Goal: Task Accomplishment & Management: Manage account settings

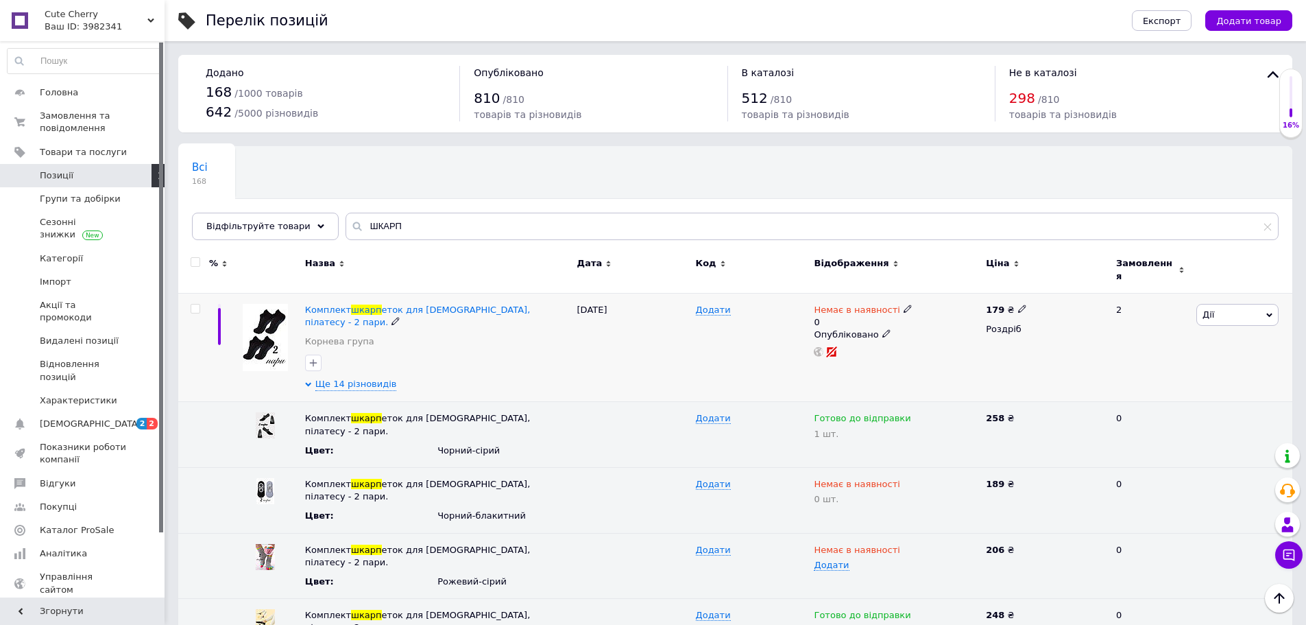
scroll to position [137, 0]
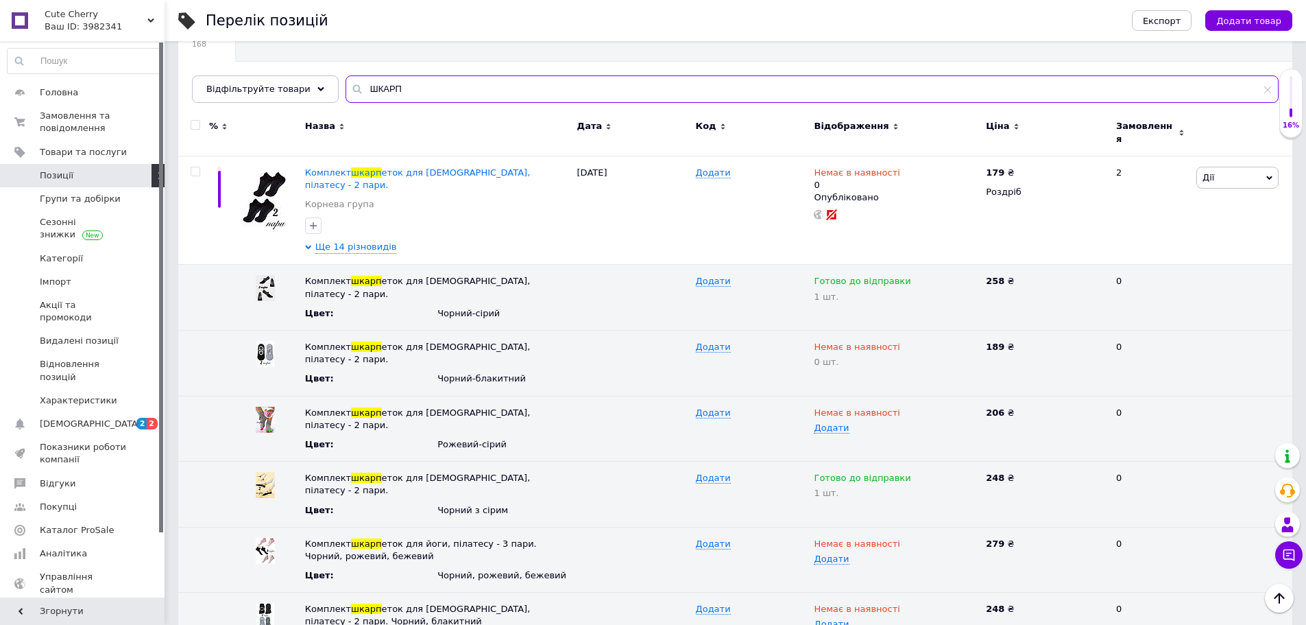
drag, startPoint x: 388, startPoint y: 98, endPoint x: 351, endPoint y: 97, distance: 37.0
click at [354, 99] on input "ШКАРП" at bounding box center [812, 88] width 933 height 27
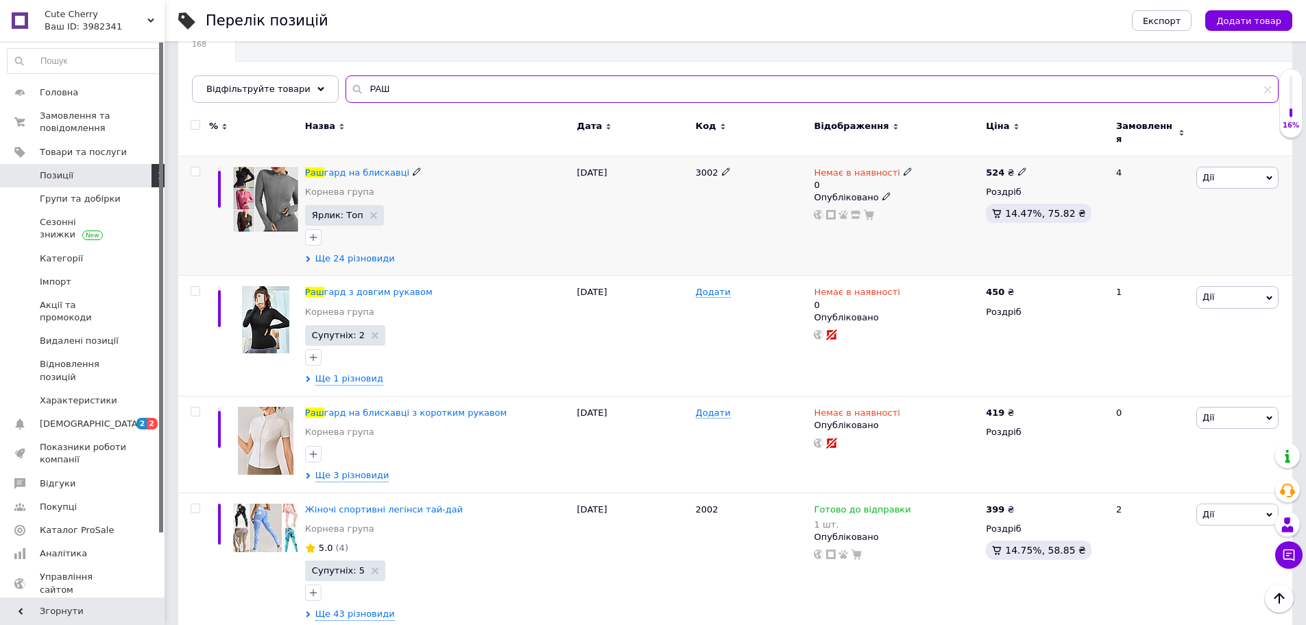
type input "РАШ"
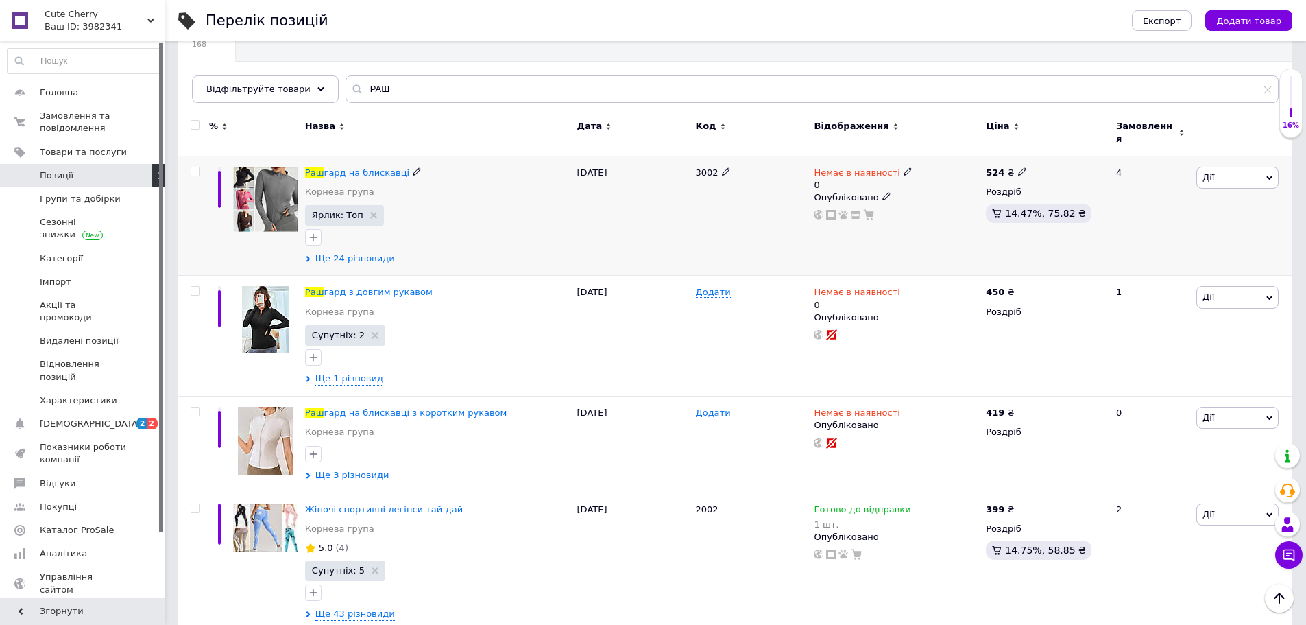
click at [345, 263] on span "Ще 24 різновиди" at bounding box center [355, 258] width 80 height 12
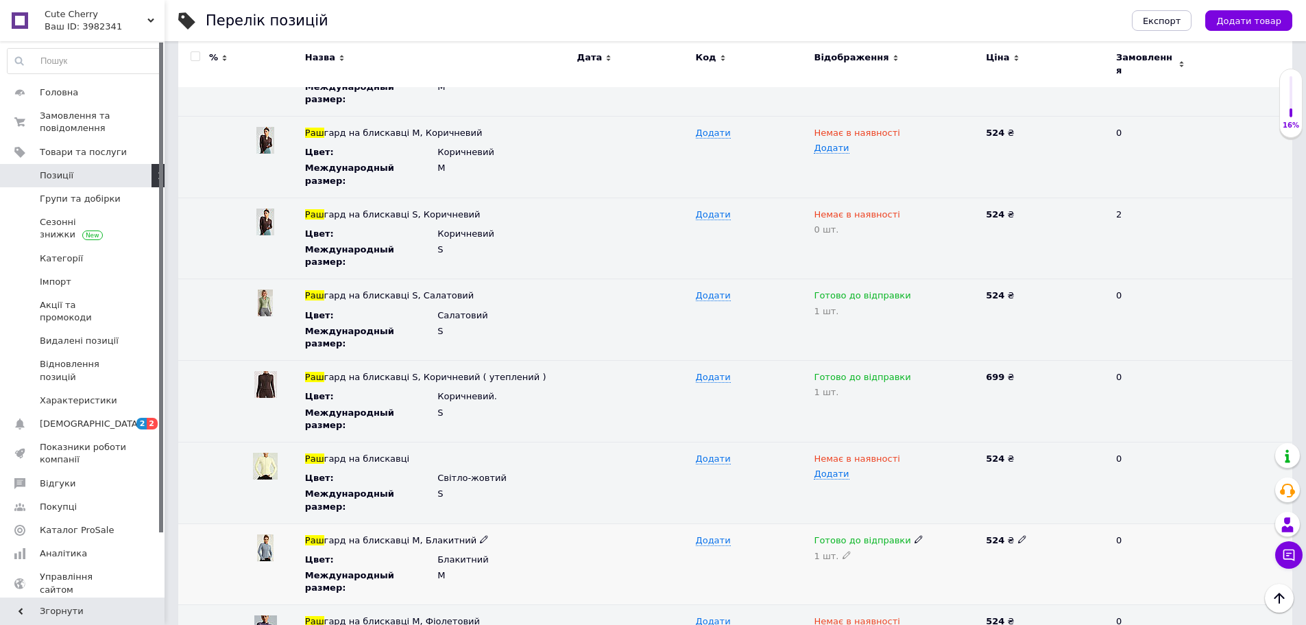
scroll to position [1440, 0]
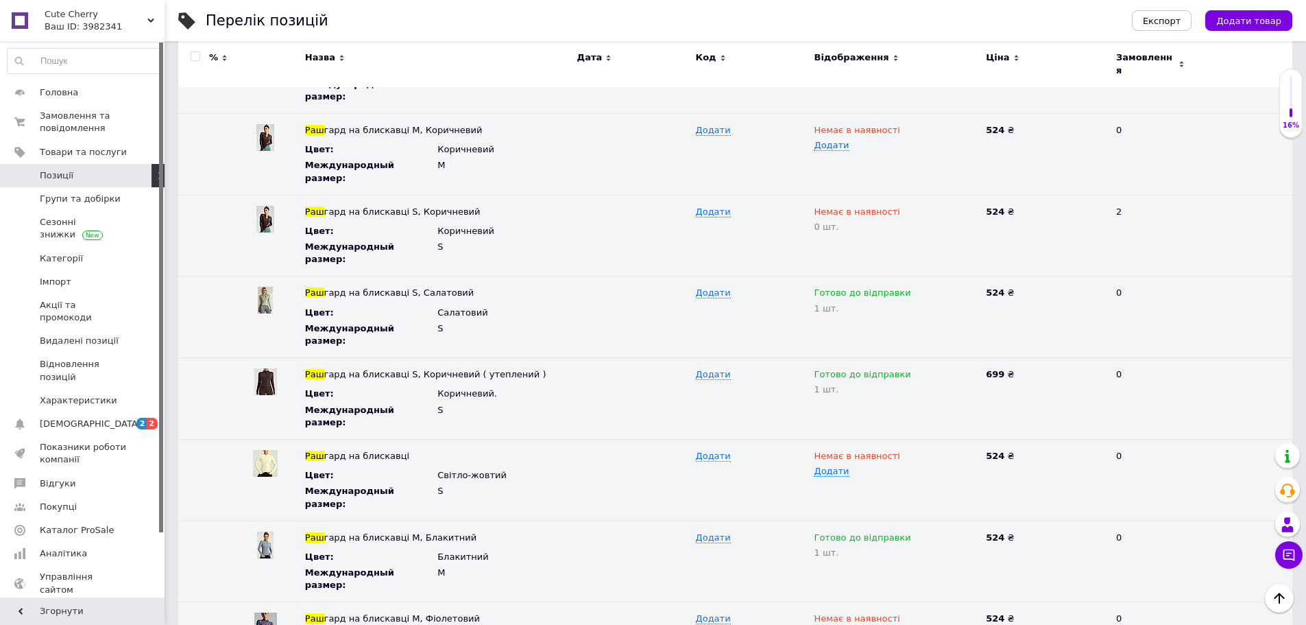
type input "0"
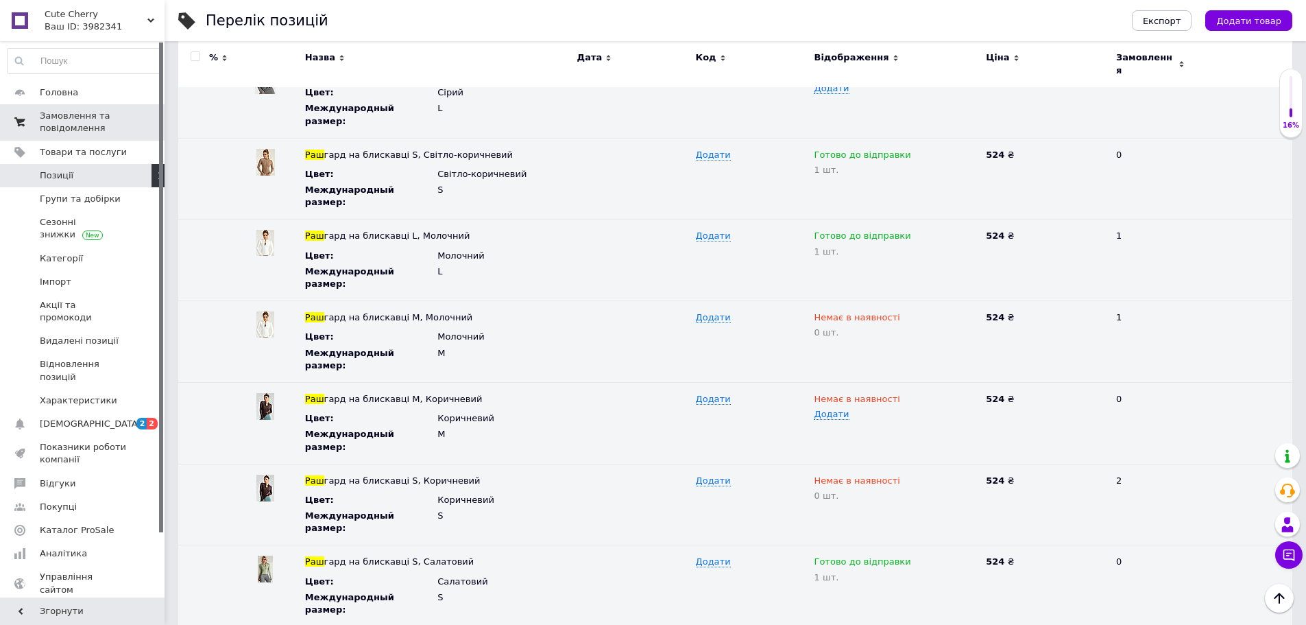
scroll to position [1165, 0]
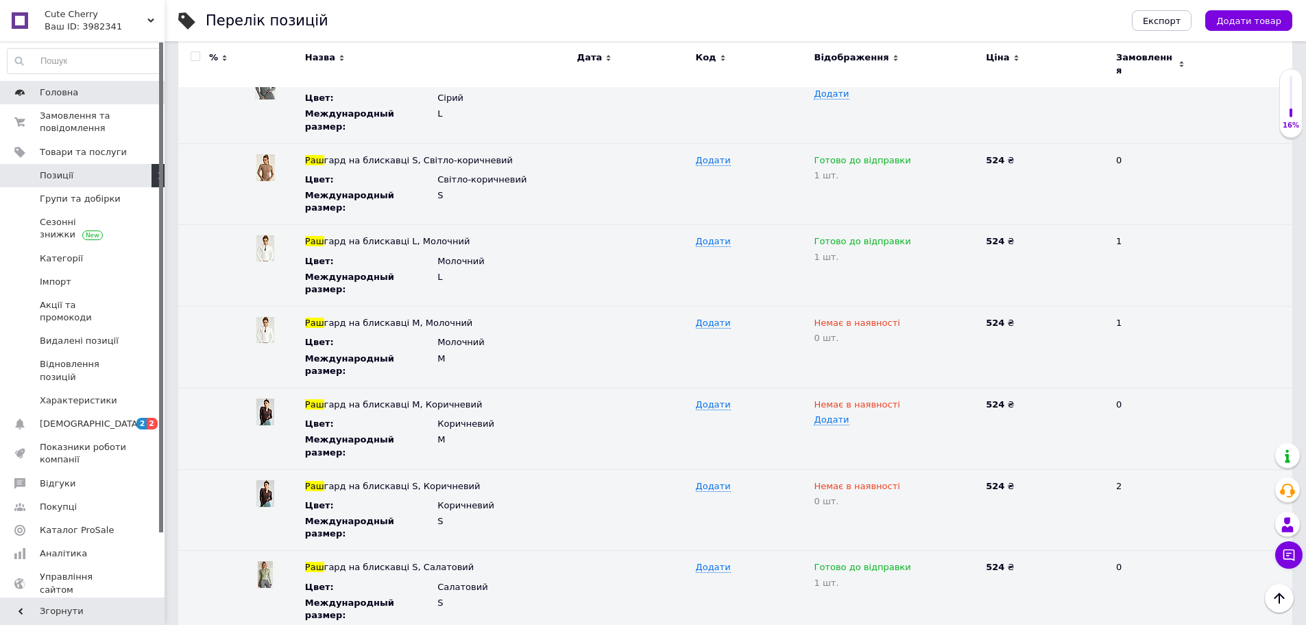
click at [64, 90] on span "Головна" at bounding box center [59, 92] width 38 height 12
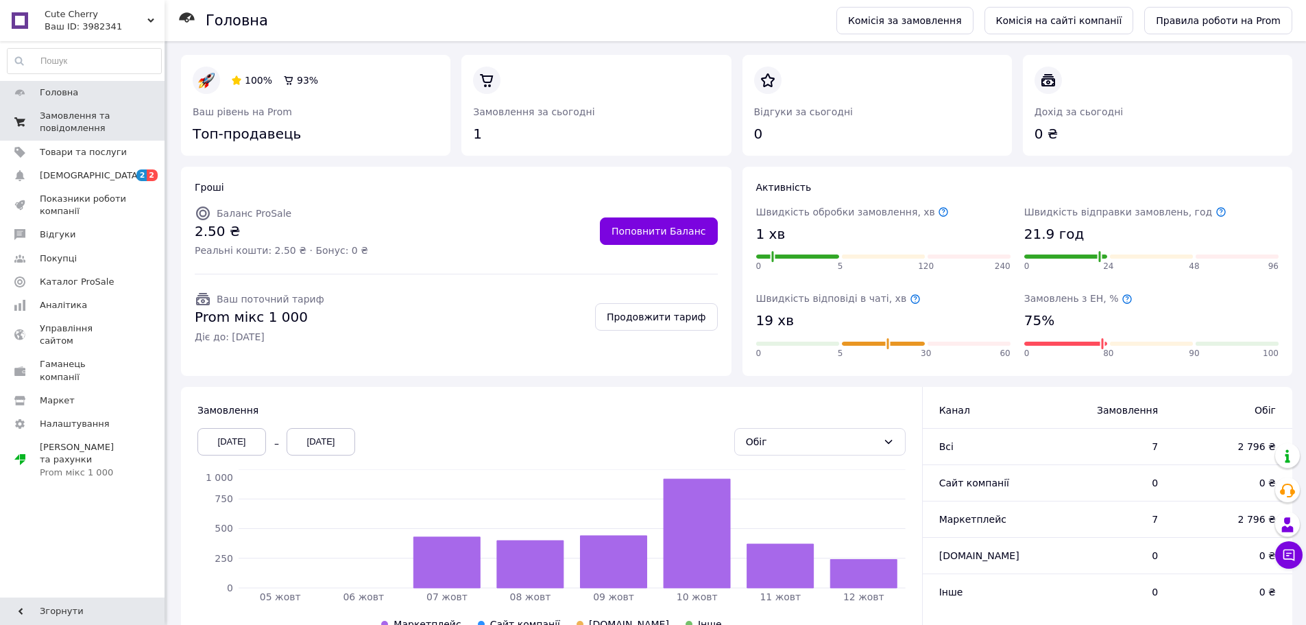
click at [82, 128] on span "Замовлення та повідомлення" at bounding box center [83, 122] width 87 height 25
